Goal: Transaction & Acquisition: Purchase product/service

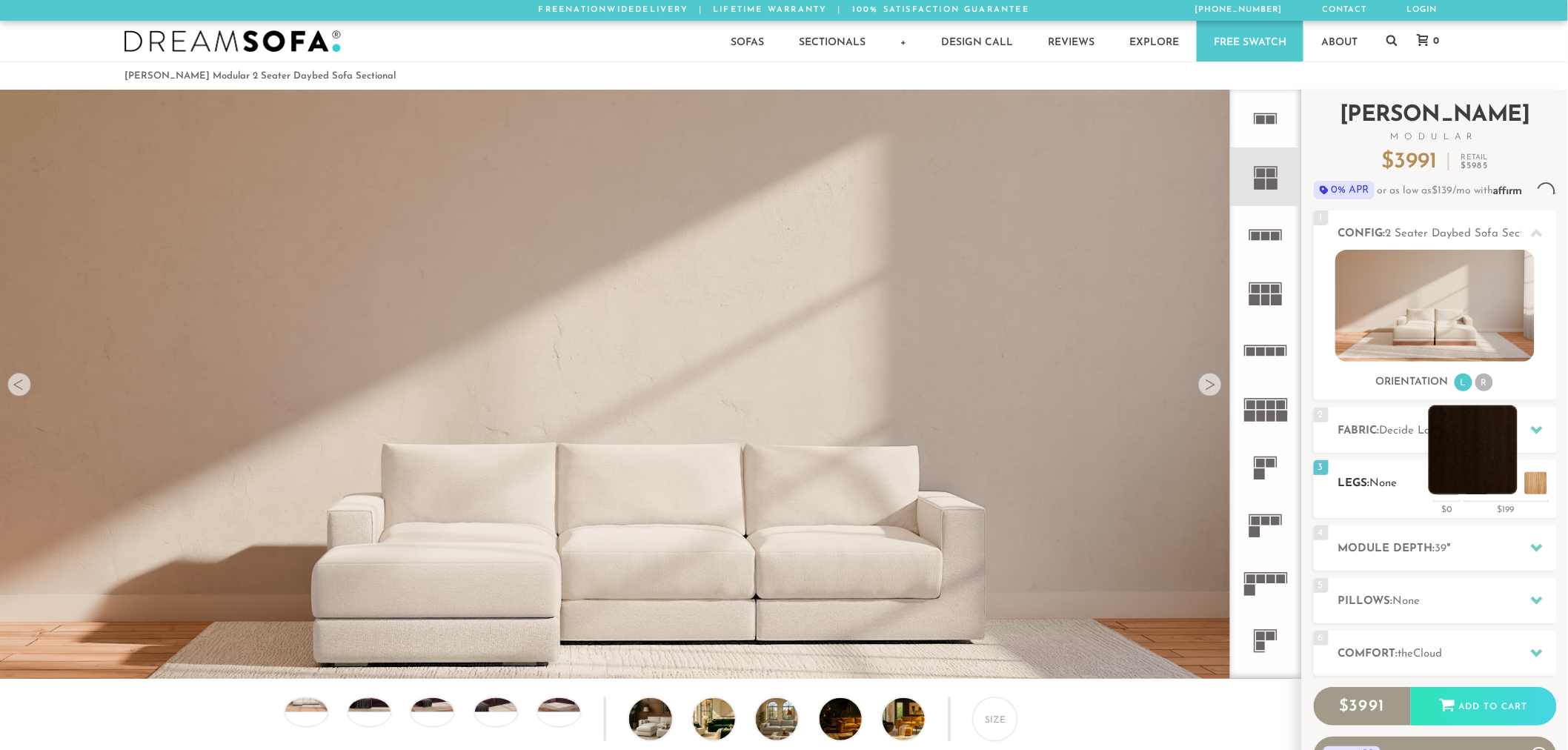
click at [1508, 495] on li at bounding box center [1473, 450] width 89 height 89
click at [1426, 428] on span "Decide Later" at bounding box center [1413, 431] width 66 height 11
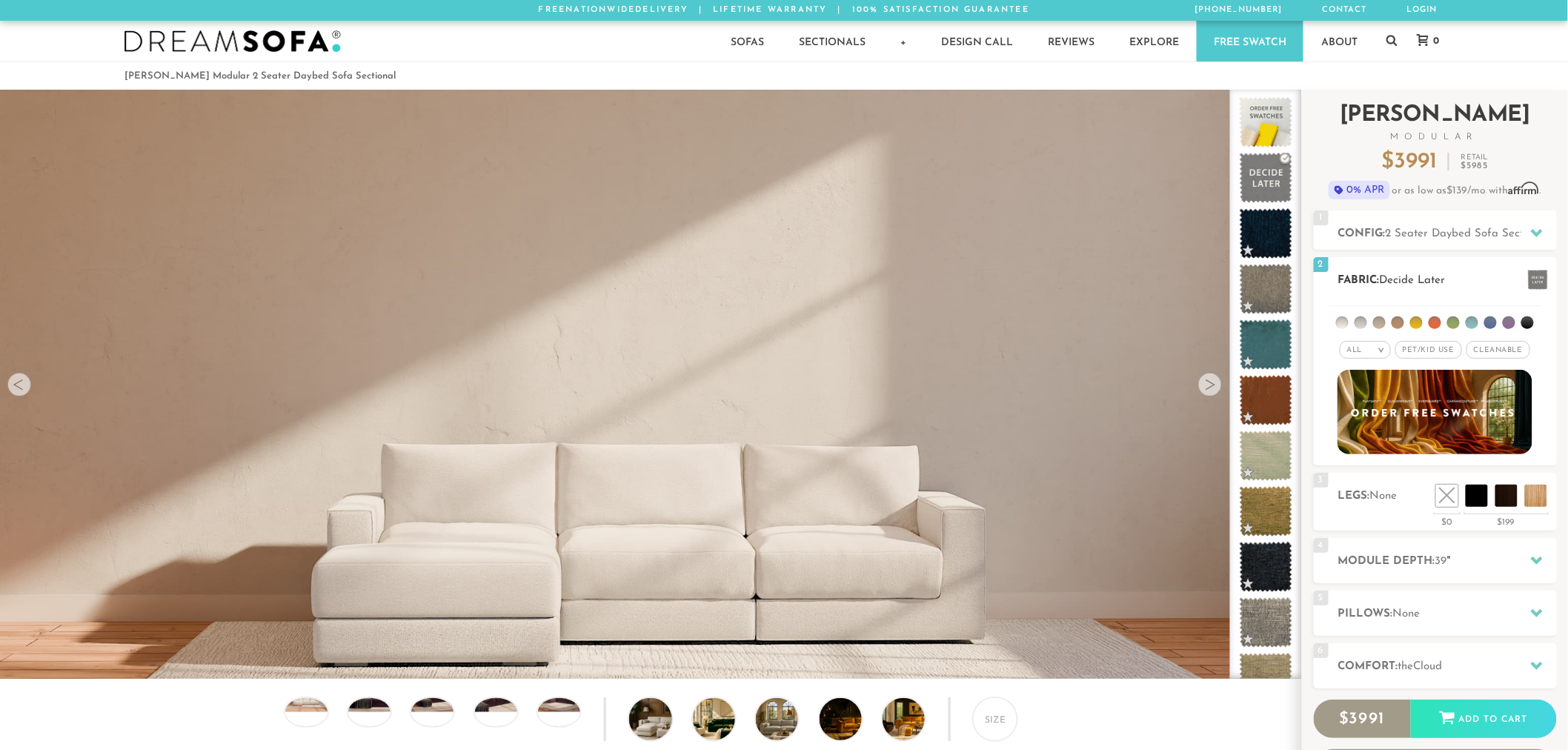
click at [1435, 327] on li at bounding box center [1435, 322] width 13 height 13
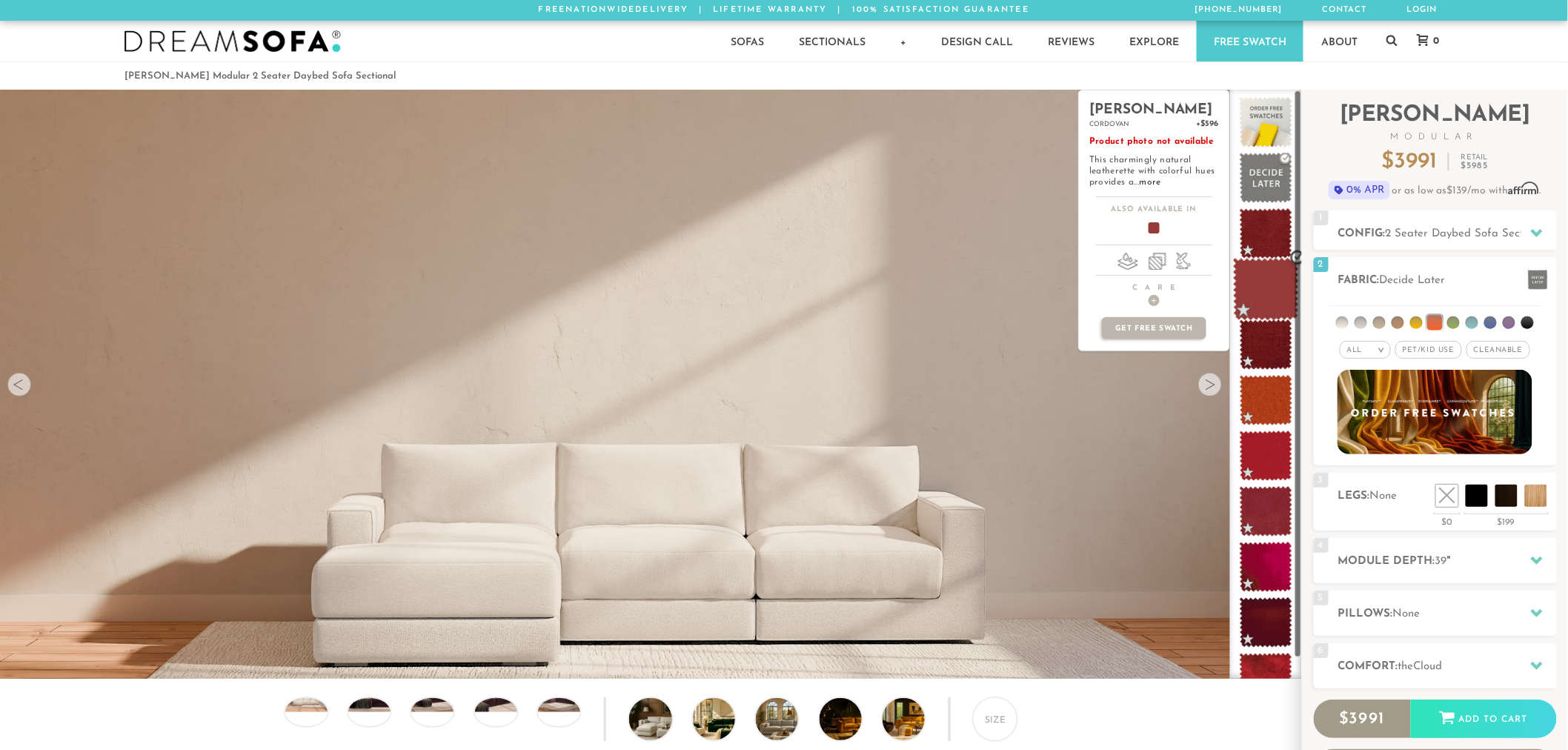
click at [1258, 301] on span at bounding box center [1266, 290] width 66 height 63
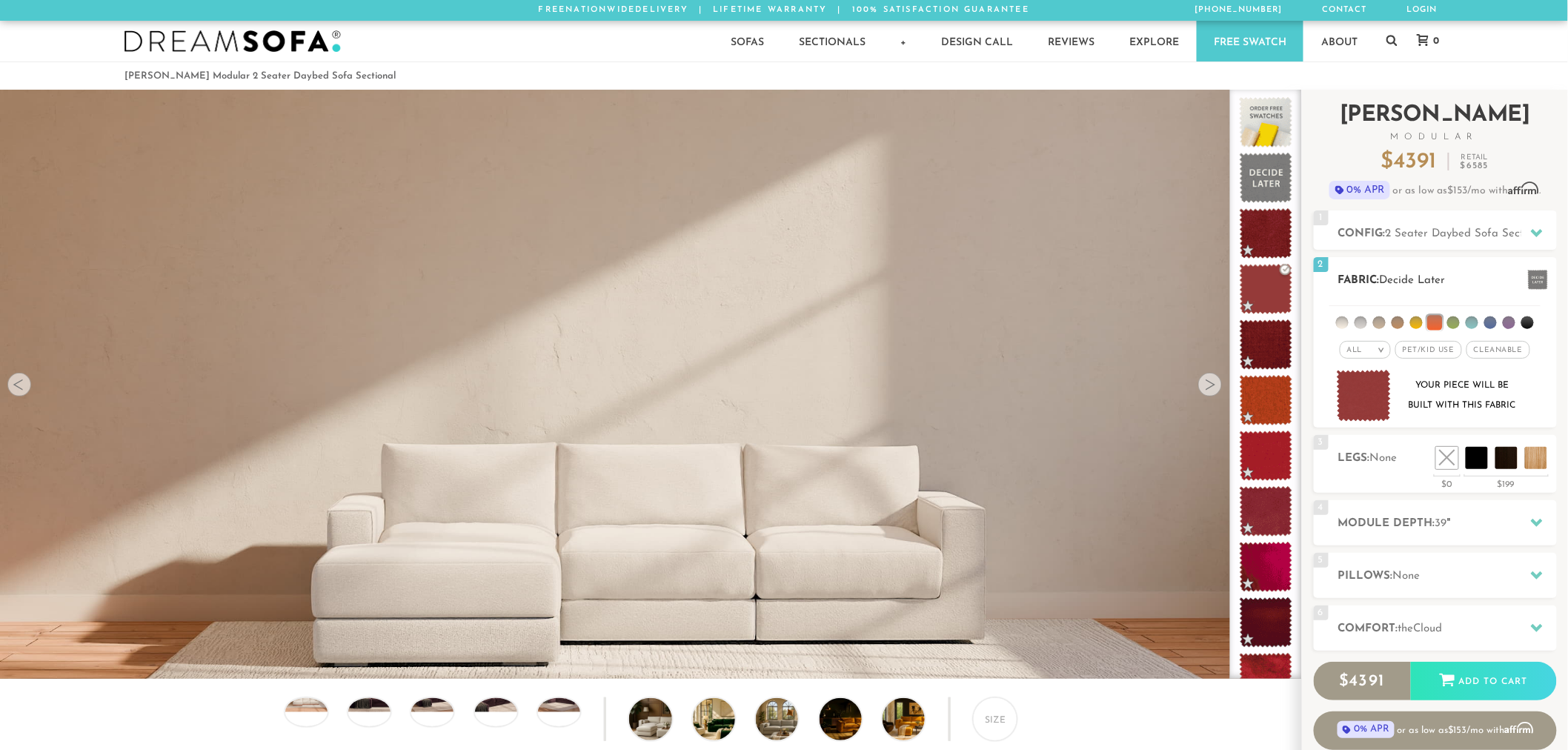
click at [1398, 322] on li at bounding box center [1398, 322] width 13 height 13
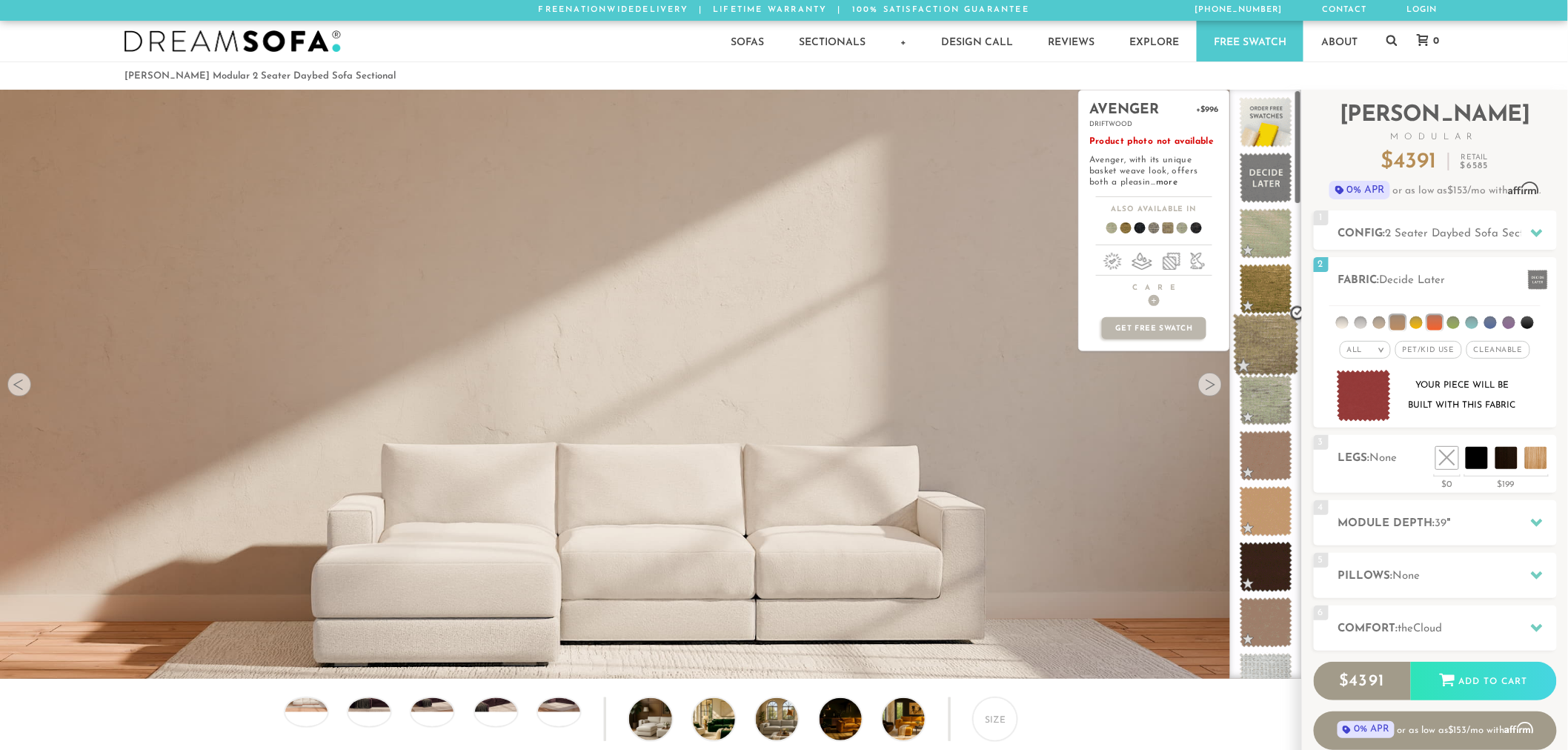
click at [1258, 345] on span at bounding box center [1266, 345] width 66 height 63
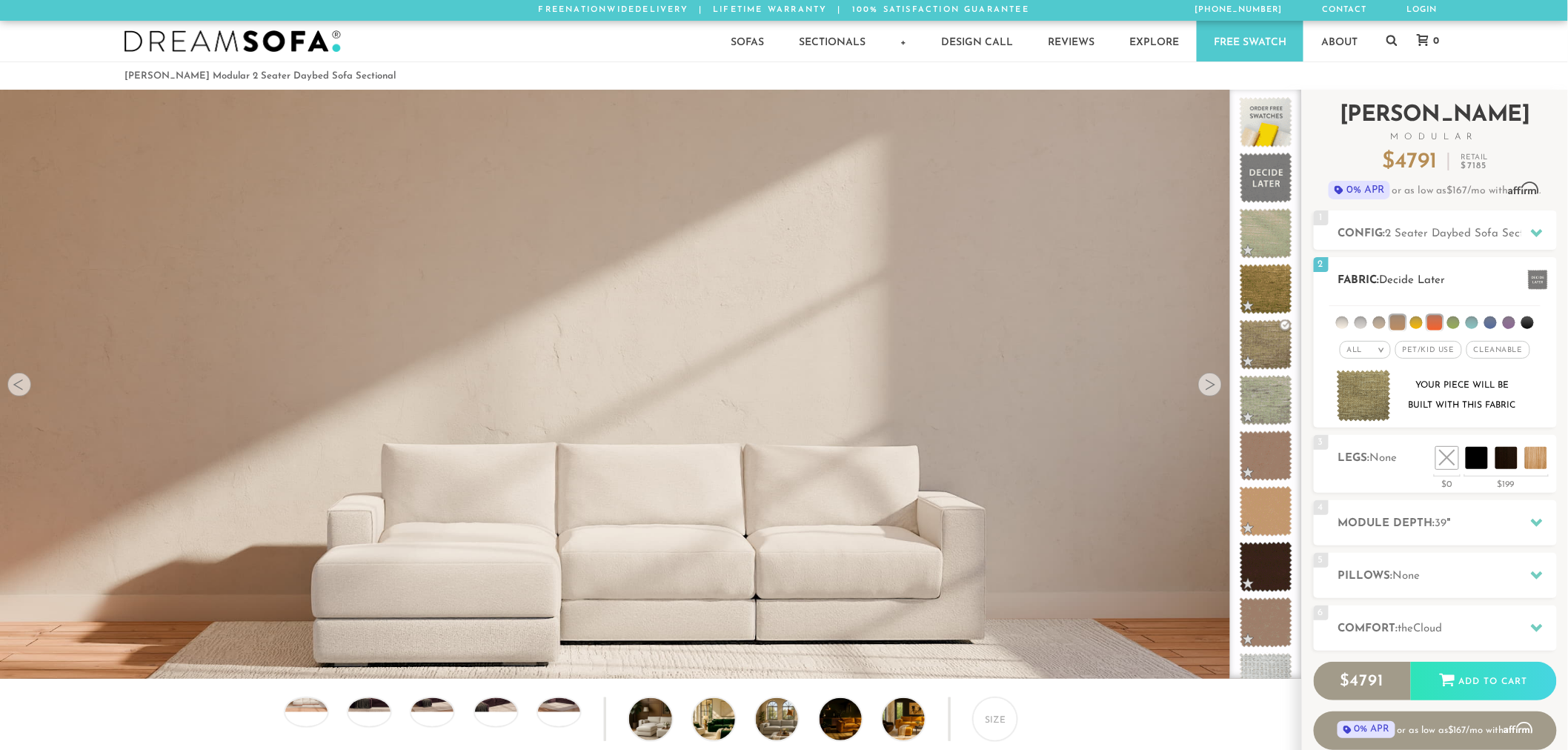
click at [1510, 322] on li at bounding box center [1509, 322] width 13 height 13
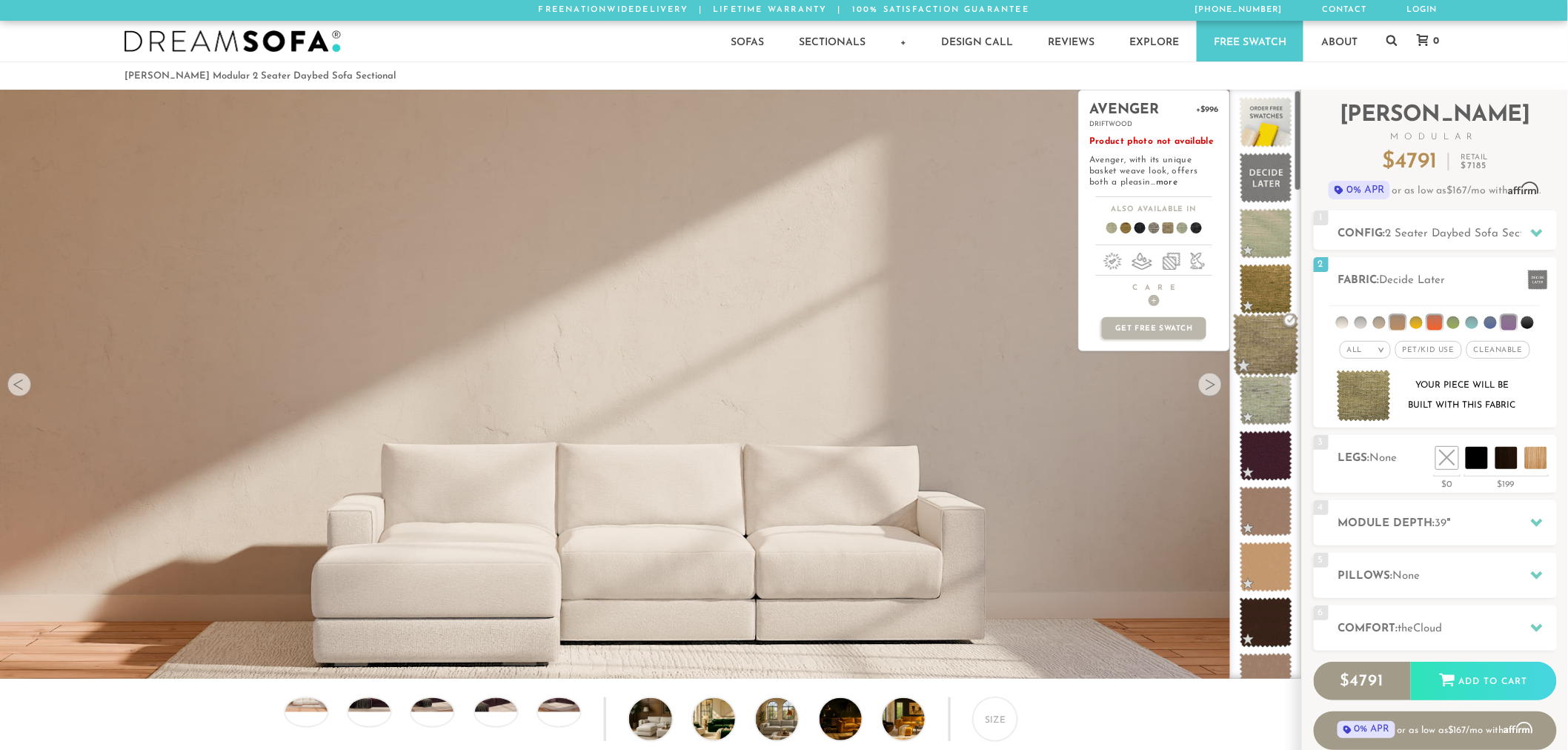
click at [1250, 339] on span at bounding box center [1266, 345] width 66 height 63
click at [1271, 399] on span at bounding box center [1266, 400] width 66 height 63
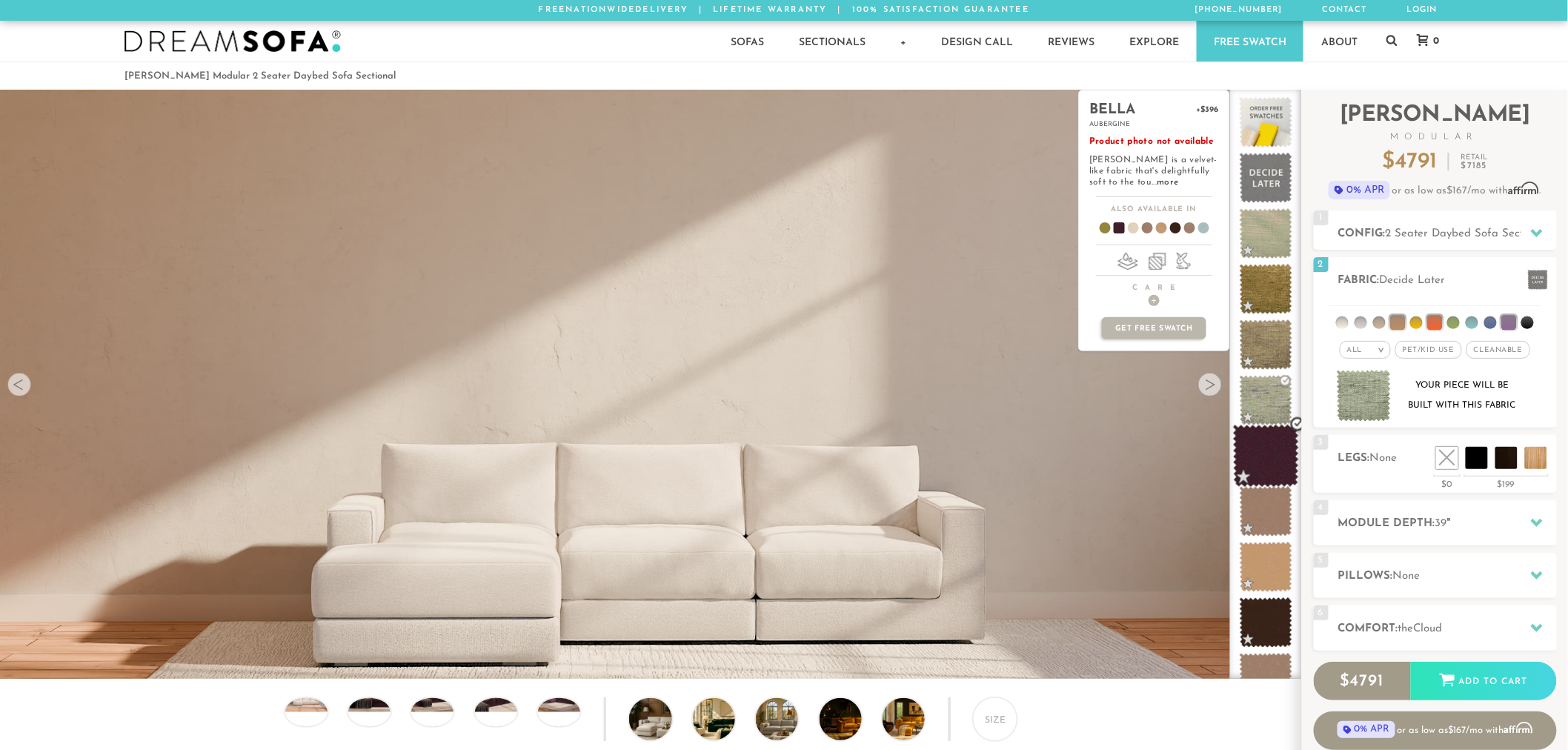
click at [1267, 469] on span at bounding box center [1266, 456] width 66 height 63
